Goal: Task Accomplishment & Management: Complete application form

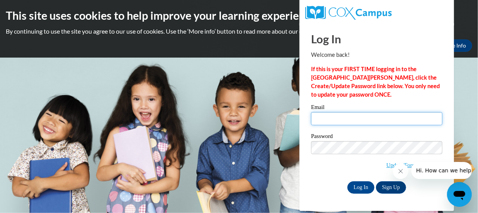
click at [351, 118] on input "Email" at bounding box center [376, 118] width 131 height 13
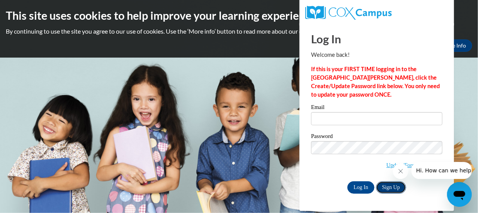
click at [381, 185] on link "Sign Up" at bounding box center [391, 187] width 30 height 12
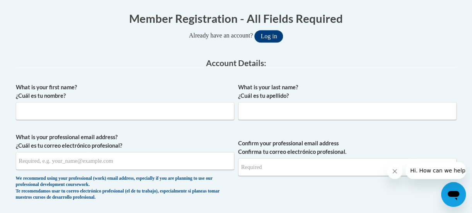
scroll to position [154, 0]
click at [131, 109] on input "What is your first name? ¿Cuál es tu nombre?" at bounding box center [125, 111] width 218 height 18
type input "[PERSON_NAME]"
click at [250, 114] on input "What is your last name? ¿Cuál es tu apellido?" at bounding box center [347, 111] width 218 height 18
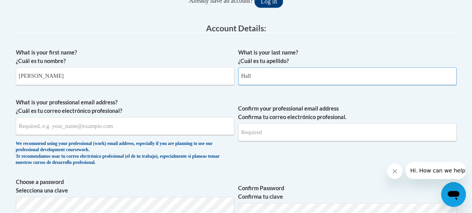
scroll to position [189, 0]
type input "Hall"
click at [122, 131] on input "What is your professional email address? ¿Cuál es tu correo electrónico profesi…" at bounding box center [125, 126] width 218 height 18
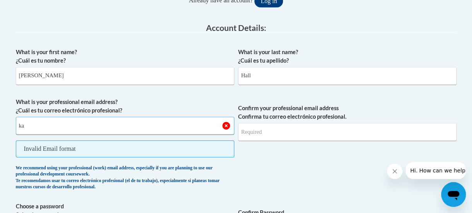
type input "k"
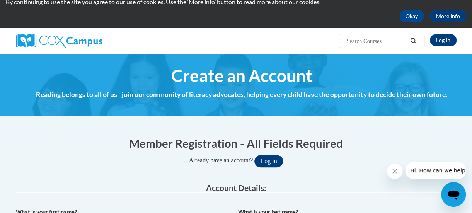
scroll to position [72, 0]
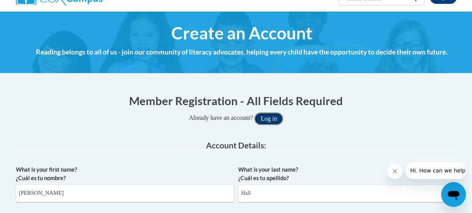
click at [268, 120] on button "Log in" at bounding box center [268, 118] width 29 height 12
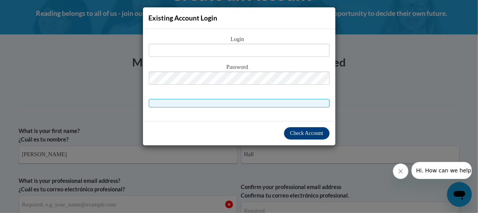
click at [45, 97] on div "Existing Account Login Login Password" at bounding box center [239, 106] width 478 height 213
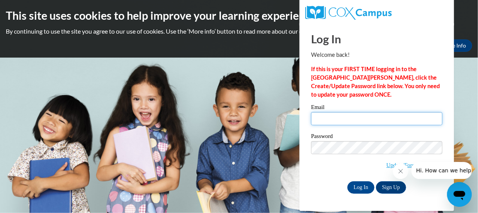
click at [349, 118] on input "Email" at bounding box center [376, 118] width 131 height 13
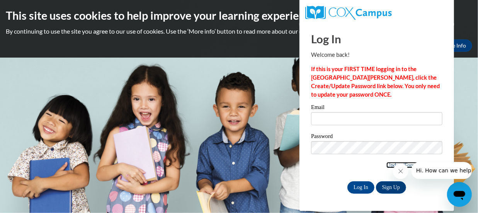
click at [386, 163] on link "Update/Forgot Password" at bounding box center [414, 165] width 56 height 6
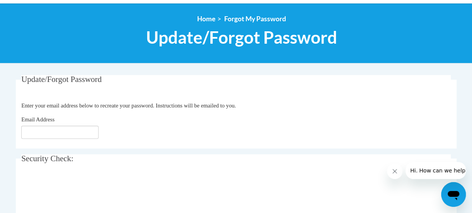
scroll to position [161, 0]
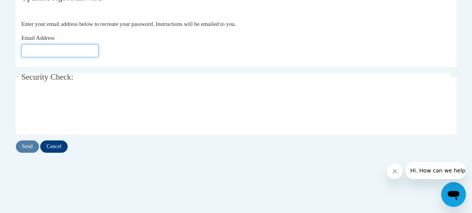
click at [66, 57] on input "Email Address" at bounding box center [59, 50] width 77 height 13
type input "k"
type input "khall9583@stu.southernregional.edu"
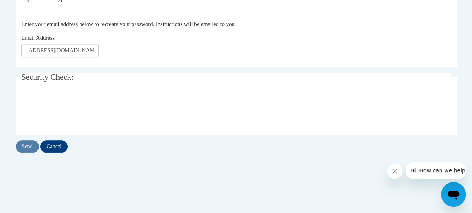
scroll to position [0, 0]
click at [29, 148] on input "Send" at bounding box center [27, 146] width 23 height 12
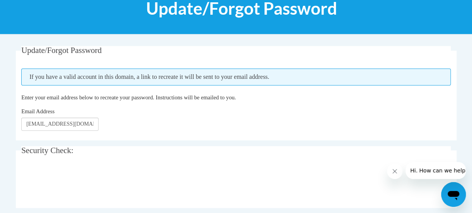
scroll to position [143, 0]
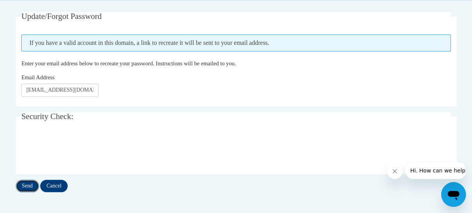
click at [26, 182] on input "Send" at bounding box center [27, 186] width 23 height 12
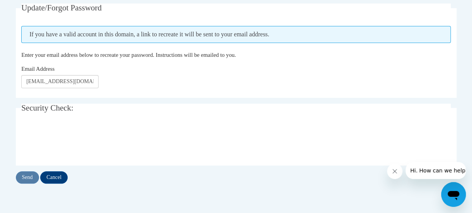
scroll to position [151, 0]
click at [24, 180] on input "Send" at bounding box center [27, 177] width 23 height 12
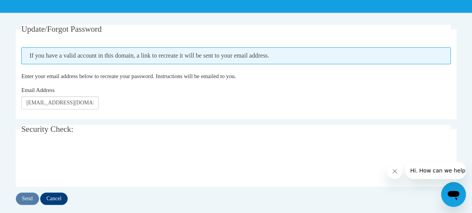
scroll to position [132, 0]
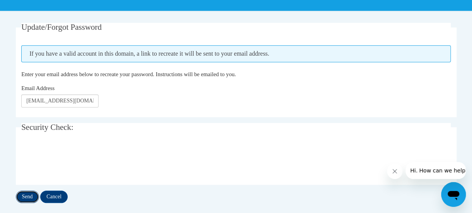
click at [25, 198] on input "Send" at bounding box center [27, 196] width 23 height 12
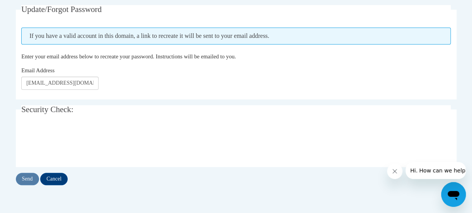
scroll to position [159, 0]
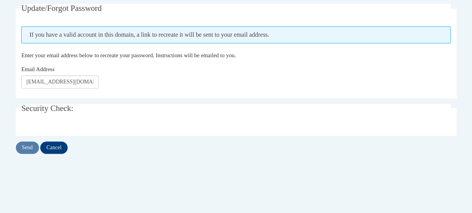
scroll to position [151, 0]
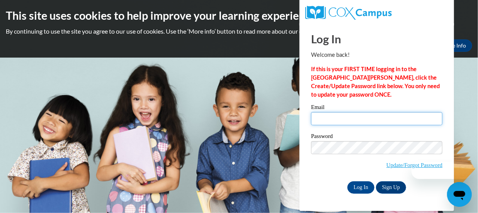
click at [325, 121] on input "Email" at bounding box center [376, 118] width 131 height 13
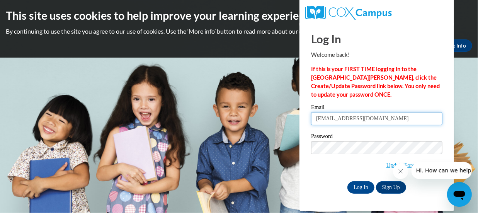
type input "khall9583@stu.southernregional.edu"
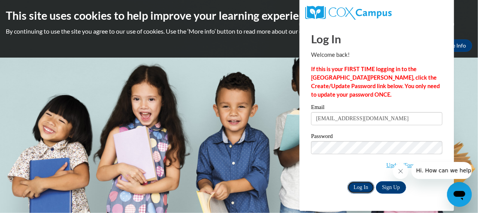
click at [357, 184] on input "Log In" at bounding box center [360, 187] width 27 height 12
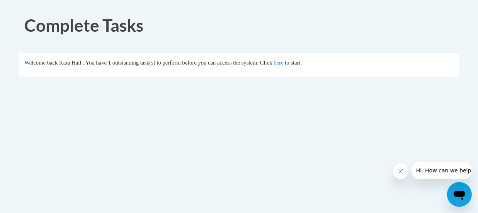
click at [304, 66] on div "Welcome back Kara Hall . You have 1 outstanding task(s) to perform before you c…" at bounding box center [238, 62] width 429 height 8
click at [283, 63] on link "here" at bounding box center [278, 62] width 10 height 6
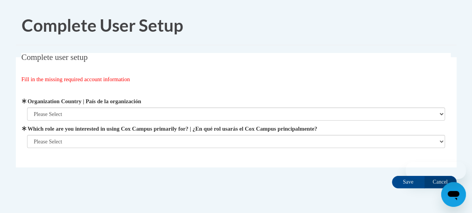
scroll to position [30, 0]
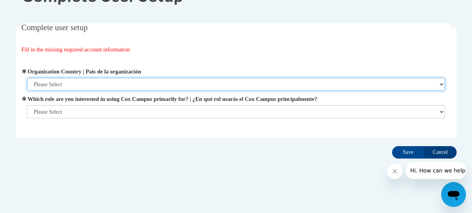
click at [85, 84] on select "Please Select [GEOGRAPHIC_DATA] | [GEOGRAPHIC_DATA] Outside of [GEOGRAPHIC_DATA…" at bounding box center [236, 84] width 418 height 13
select select "ad49bcad-a171-4b2e-b99c-48b446064914"
click at [27, 78] on select "Please Select [GEOGRAPHIC_DATA] | [GEOGRAPHIC_DATA] Outside of [GEOGRAPHIC_DATA…" at bounding box center [236, 84] width 418 height 13
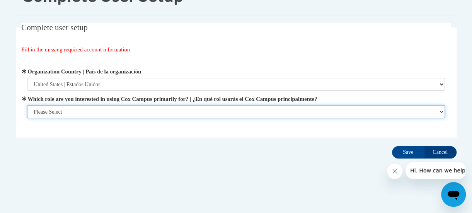
click at [86, 111] on select "Please Select College/University | Colegio/Universidad Community/Nonprofit Part…" at bounding box center [236, 111] width 418 height 13
select select "5a18ea06-2b54-4451-96f2-d152daf9eac5"
click at [27, 105] on select "Please Select College/University | Colegio/Universidad Community/Nonprofit Part…" at bounding box center [236, 111] width 418 height 13
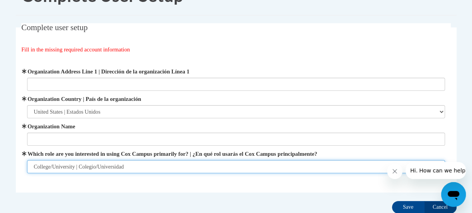
click at [96, 168] on select "Please Select College/University | Colegio/Universidad Community/Nonprofit Part…" at bounding box center [236, 166] width 418 height 13
click at [95, 163] on select "Please Select College/University | Colegio/Universidad Community/Nonprofit Part…" at bounding box center [236, 166] width 418 height 13
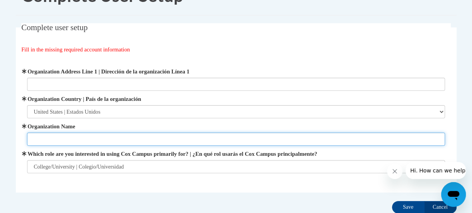
click at [101, 142] on input "Organization Name" at bounding box center [236, 138] width 418 height 13
type input "Southern Regional Technical College"
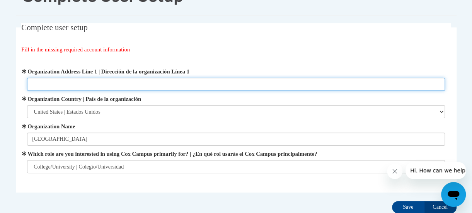
click at [122, 86] on input "Organization Address Line 1 | Dirección de la organización Línea 1" at bounding box center [236, 84] width 418 height 13
type input "934 Bridgeboro/Anderson City Rd"
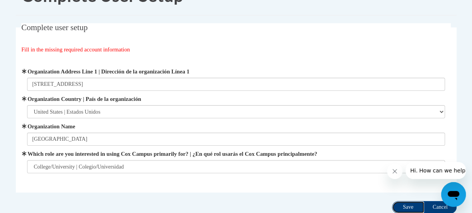
click at [401, 207] on input "Save" at bounding box center [408, 207] width 32 height 12
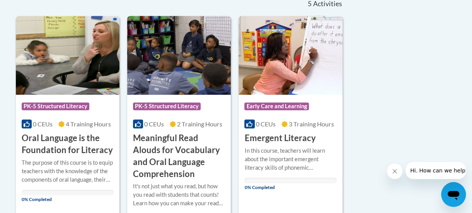
scroll to position [182, 0]
